Goal: Check status: Check status

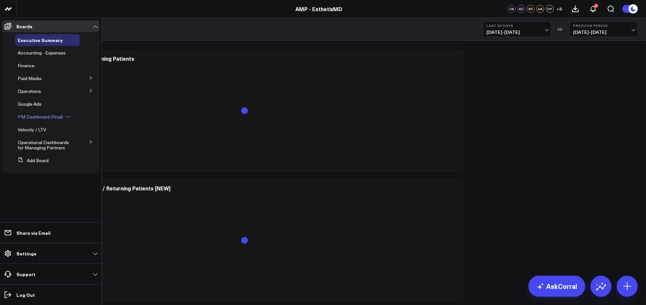
click at [34, 119] on span "PM Dashboard (Final)" at bounding box center [40, 117] width 45 height 6
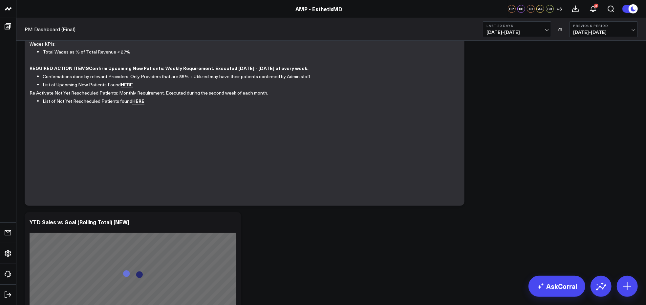
scroll to position [72, 0]
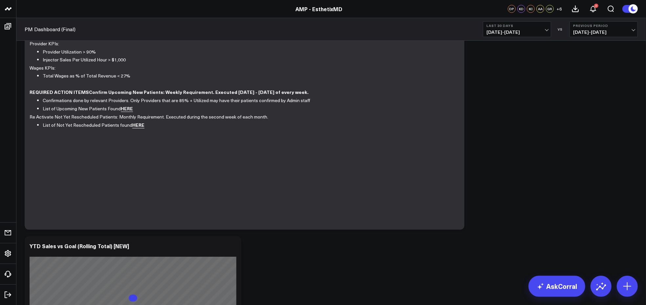
click at [631, 27] on b "Previous Period" at bounding box center [604, 26] width 61 height 4
click at [601, 79] on link "No Comparison" at bounding box center [604, 82] width 68 height 12
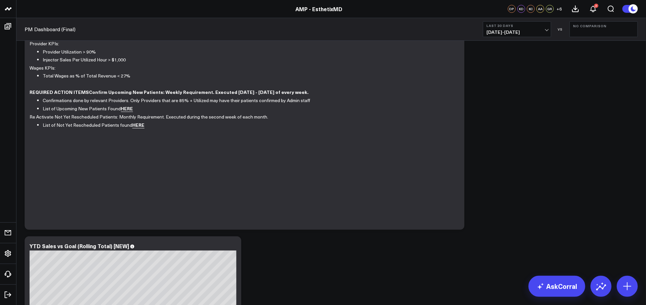
click at [548, 27] on button "Last 30 Days [DATE] - [DATE]" at bounding box center [517, 29] width 68 height 16
click at [501, 173] on link "MTD" at bounding box center [518, 171] width 68 height 12
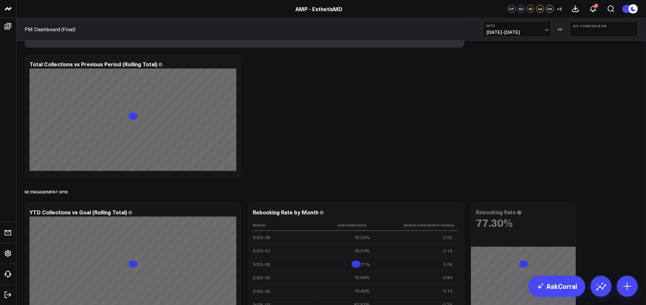
scroll to position [652, 0]
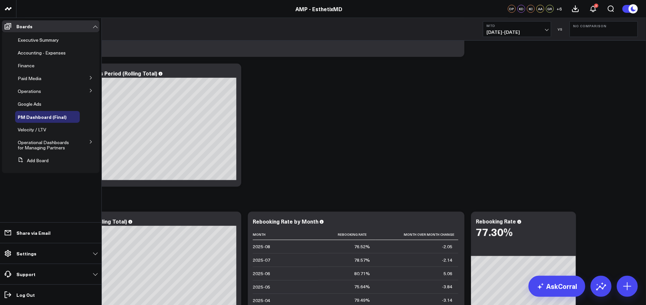
click at [92, 90] on icon at bounding box center [91, 91] width 4 height 4
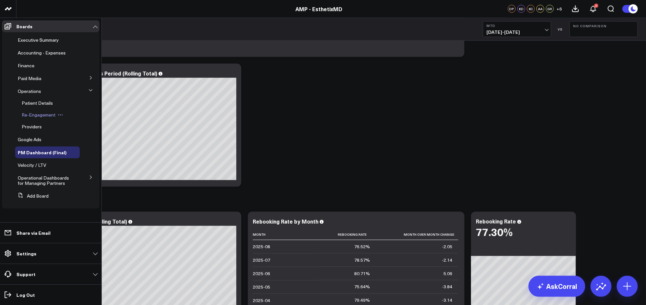
click at [47, 116] on span "Re-Engagement" at bounding box center [39, 115] width 34 height 6
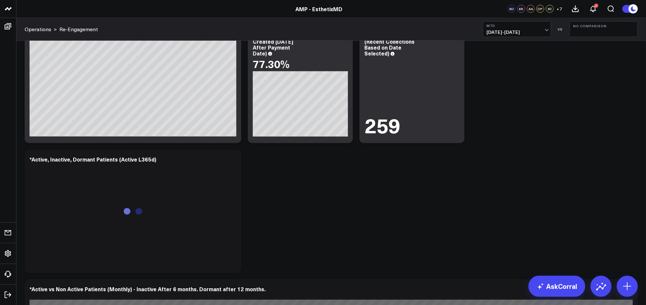
scroll to position [570, 0]
